Goal: Transaction & Acquisition: Purchase product/service

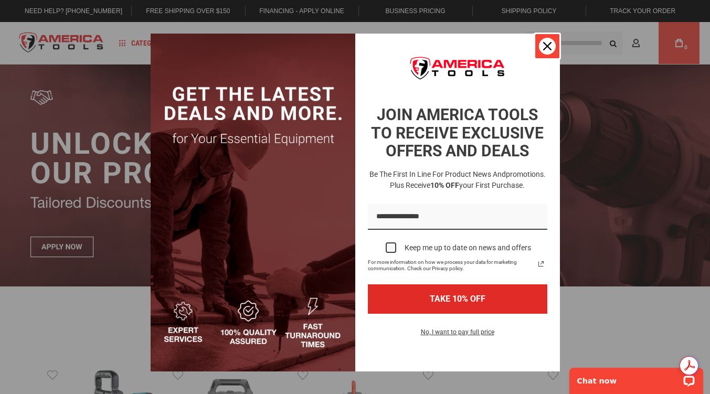
click at [546, 44] on icon "close icon" at bounding box center [547, 46] width 8 height 8
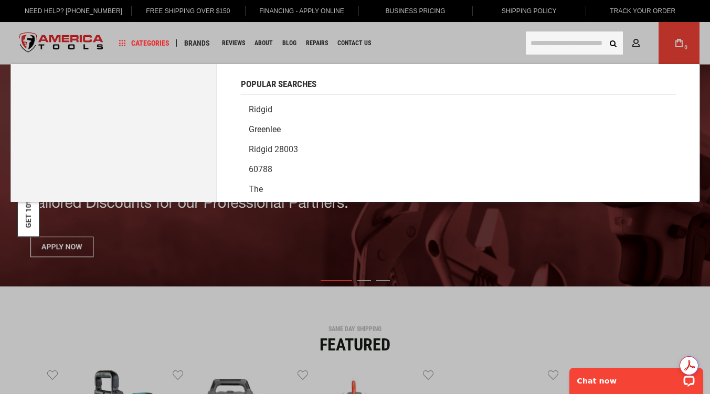
click at [535, 45] on input "text" at bounding box center [573, 42] width 97 height 23
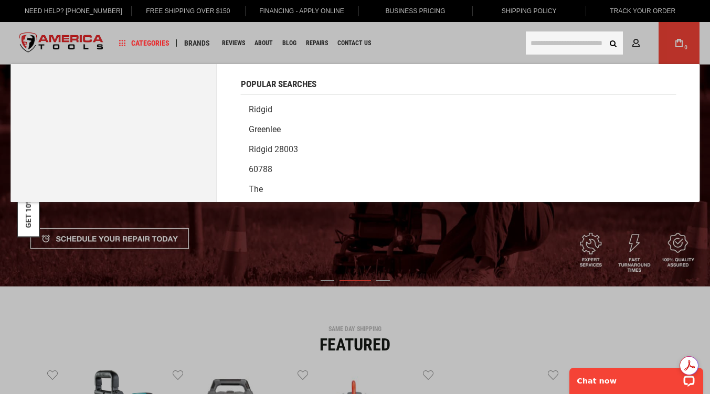
click at [270, 129] on link "Greenlee" at bounding box center [458, 130] width 435 height 20
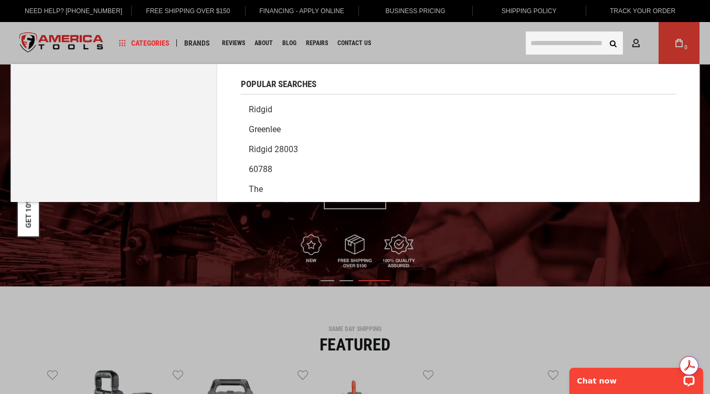
click at [545, 44] on input "text" at bounding box center [573, 42] width 97 height 23
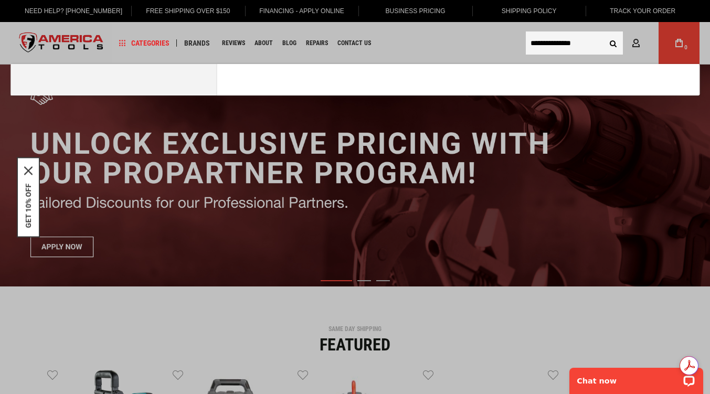
type input "**********"
click at [603, 33] on button "Search" at bounding box center [613, 43] width 20 height 20
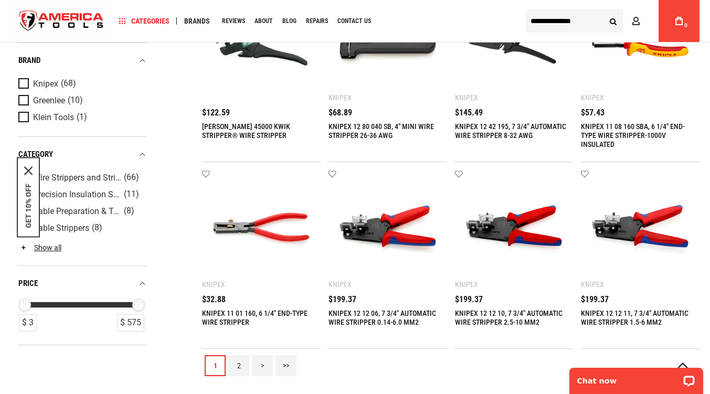
scroll to position [1114, 0]
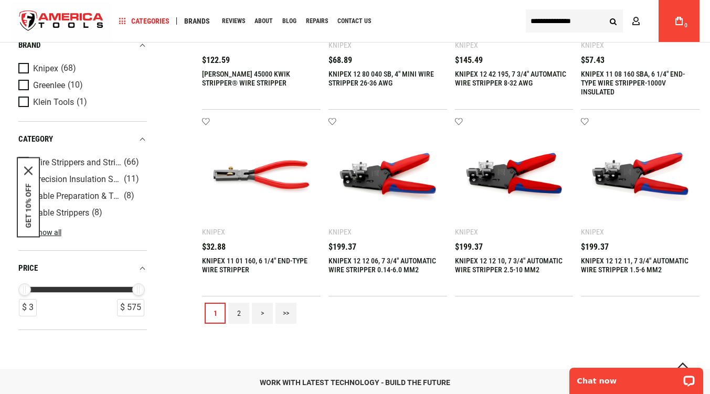
click at [239, 315] on link "2" at bounding box center [238, 313] width 21 height 21
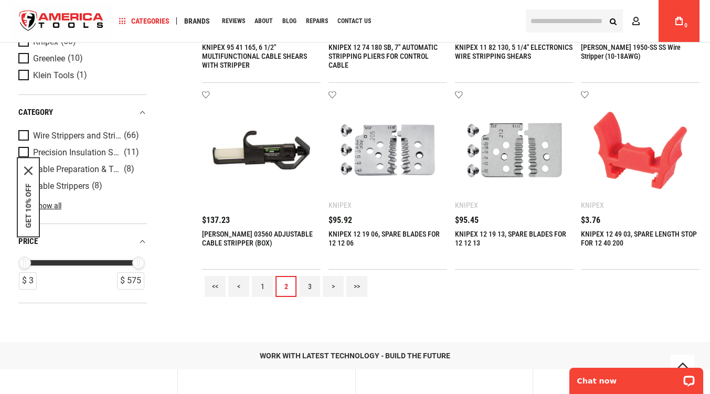
scroll to position [1136, 0]
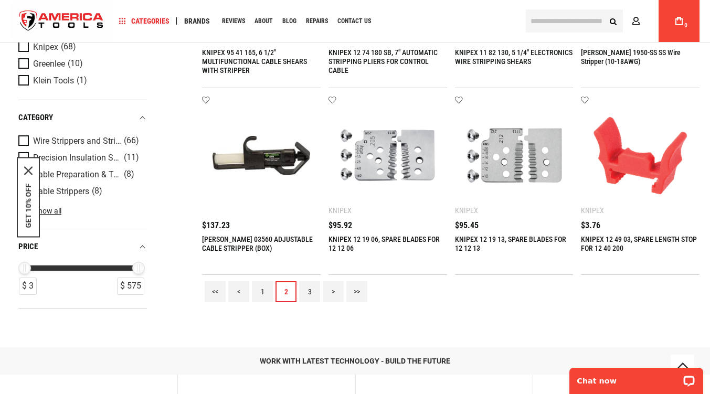
click at [306, 292] on link "3" at bounding box center [309, 291] width 21 height 21
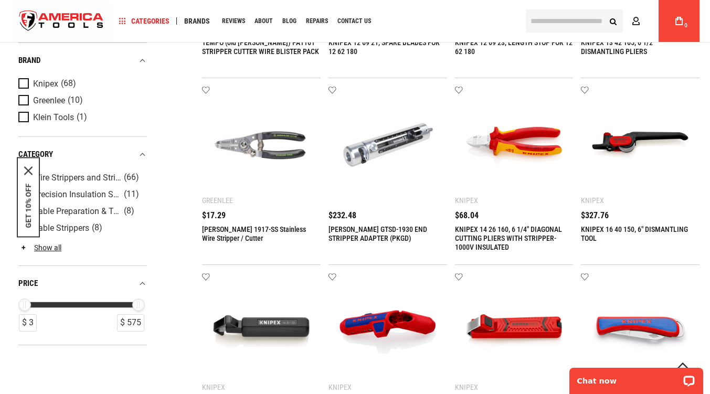
scroll to position [395, 0]
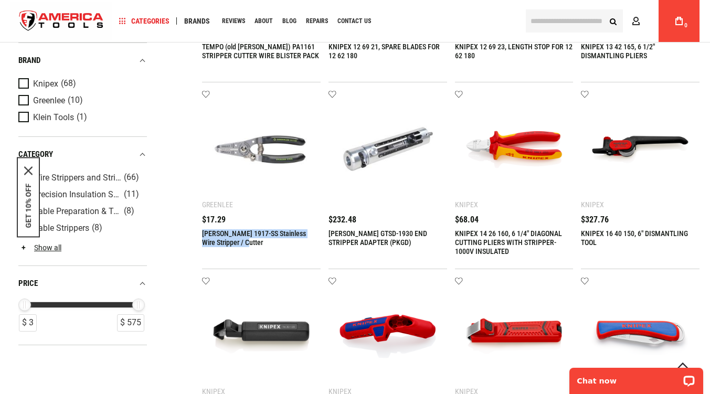
drag, startPoint x: 252, startPoint y: 244, endPoint x: 202, endPoint y: 232, distance: 50.7
click at [202, 232] on div "[PERSON_NAME] 1917-SS Stainless Wire Stripper / Cutter" at bounding box center [261, 242] width 119 height 26
copy link "[PERSON_NAME] 1917-SS Stainless Wire Stripper / Cutter"
click at [23, 102] on span "Product Filters" at bounding box center [25, 100] width 15 height 12
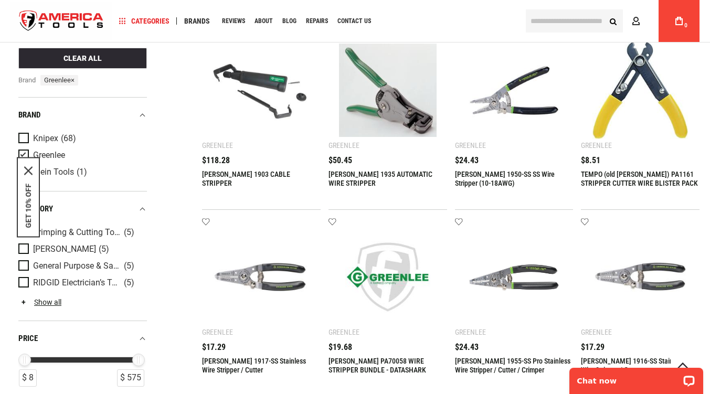
scroll to position [289, 0]
